Goal: Complete application form

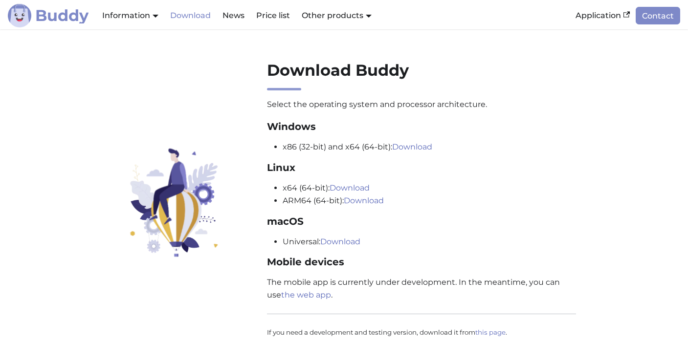
click at [51, 14] on font "Buddy" at bounding box center [61, 15] width 53 height 19
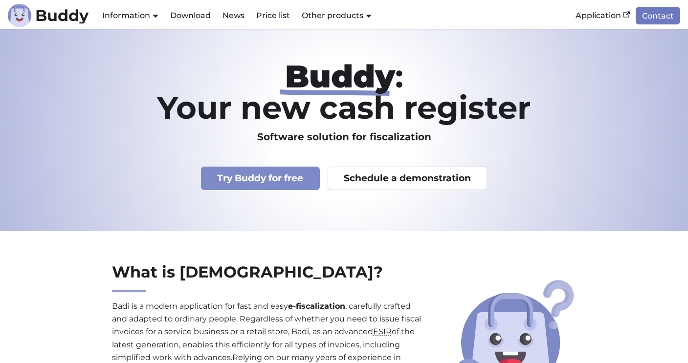
click at [665, 23] on link "Contact" at bounding box center [657, 15] width 44 height 17
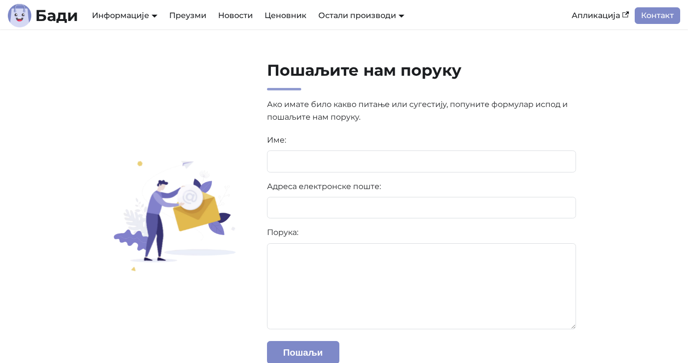
click at [665, 22] on link "Контакт" at bounding box center [656, 15] width 45 height 17
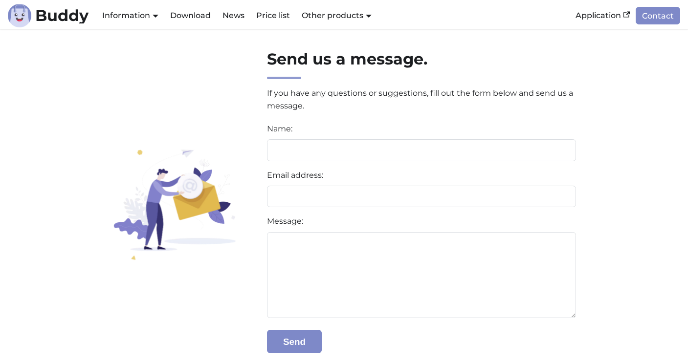
scroll to position [1, 0]
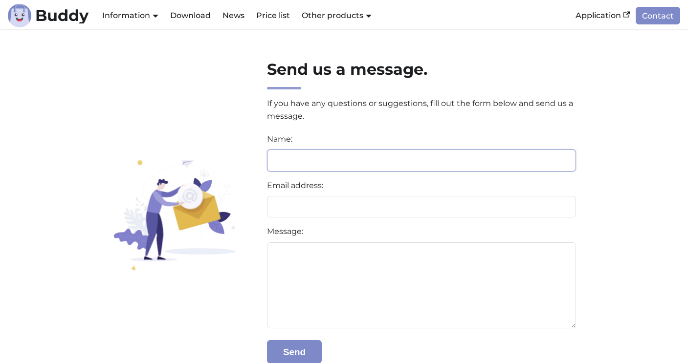
click at [363, 160] on input at bounding box center [421, 161] width 309 height 22
click at [655, 16] on font "Contact" at bounding box center [658, 15] width 32 height 9
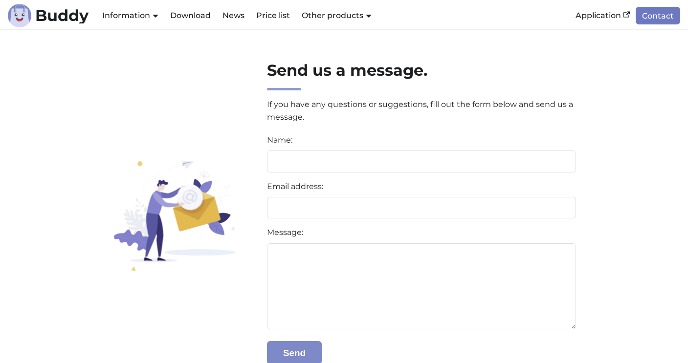
click at [655, 16] on font "Contact" at bounding box center [658, 15] width 32 height 9
click at [657, 16] on font "Contact" at bounding box center [658, 15] width 32 height 9
click at [71, 15] on font "Buddy" at bounding box center [61, 15] width 53 height 19
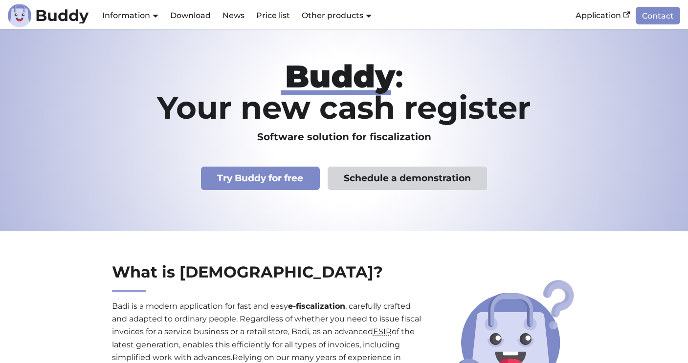
click at [354, 178] on font "Schedule a demonstration" at bounding box center [407, 178] width 127 height 11
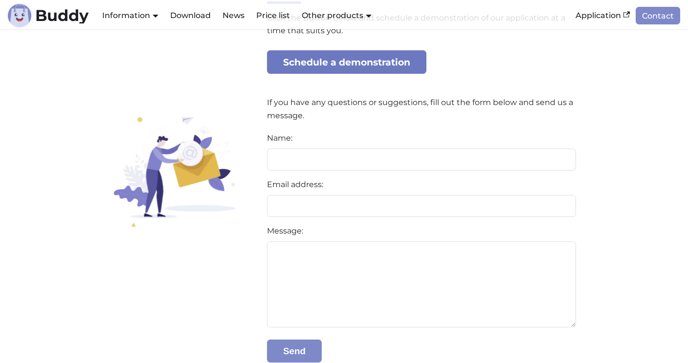
scroll to position [101, 0]
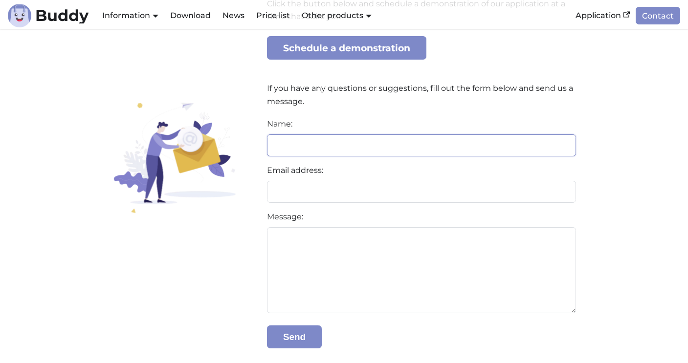
click at [338, 148] on input at bounding box center [421, 145] width 309 height 22
type input "*"
type input "******"
click at [288, 190] on input at bounding box center [421, 192] width 309 height 22
type input "**********"
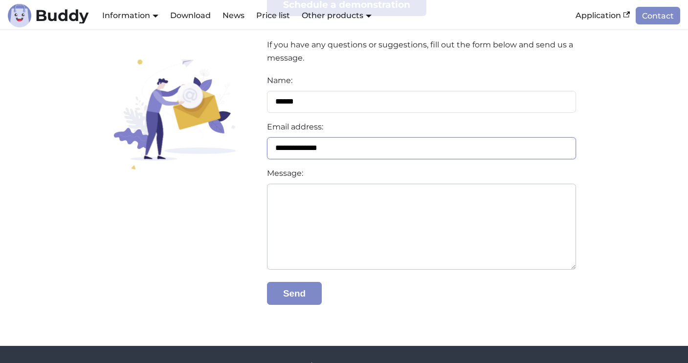
scroll to position [163, 0]
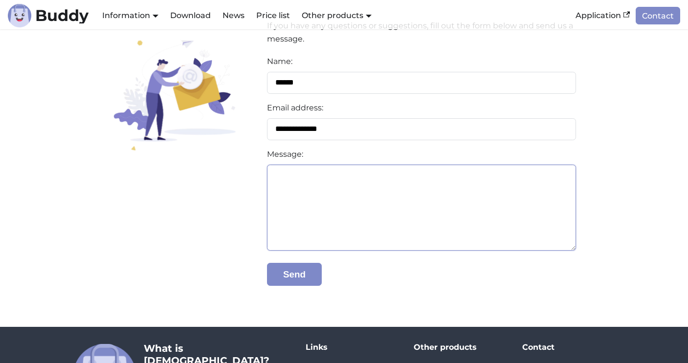
click at [311, 183] on textarea at bounding box center [421, 208] width 309 height 86
click at [381, 210] on textarea at bounding box center [421, 208] width 309 height 86
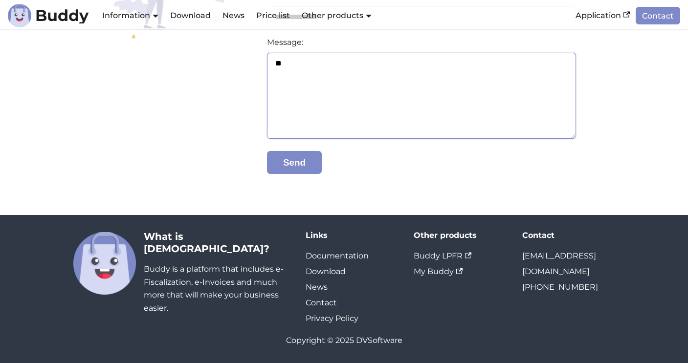
type textarea "*"
